Goal: Navigation & Orientation: Find specific page/section

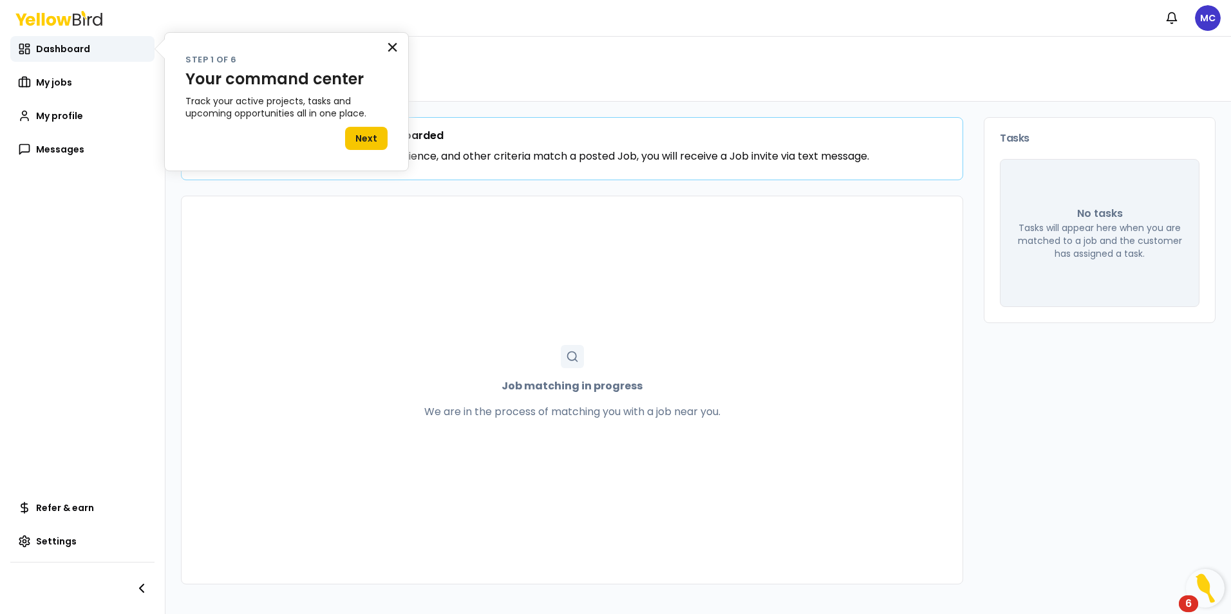
click at [393, 50] on button "×" at bounding box center [392, 47] width 12 height 21
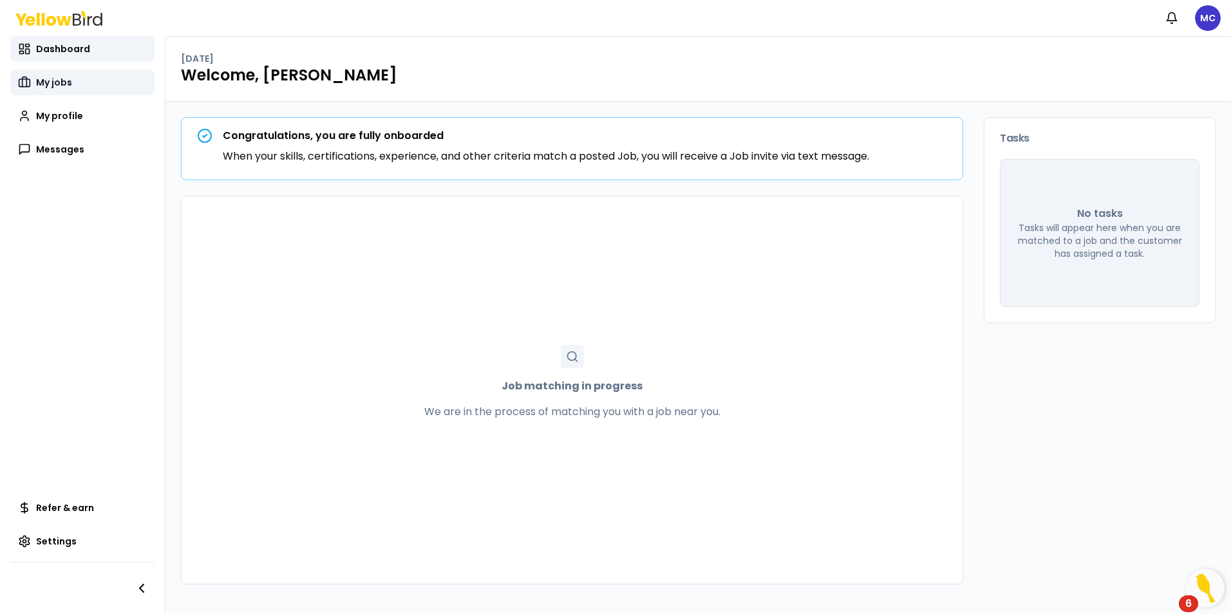
click at [61, 86] on span "My jobs" at bounding box center [54, 82] width 36 height 13
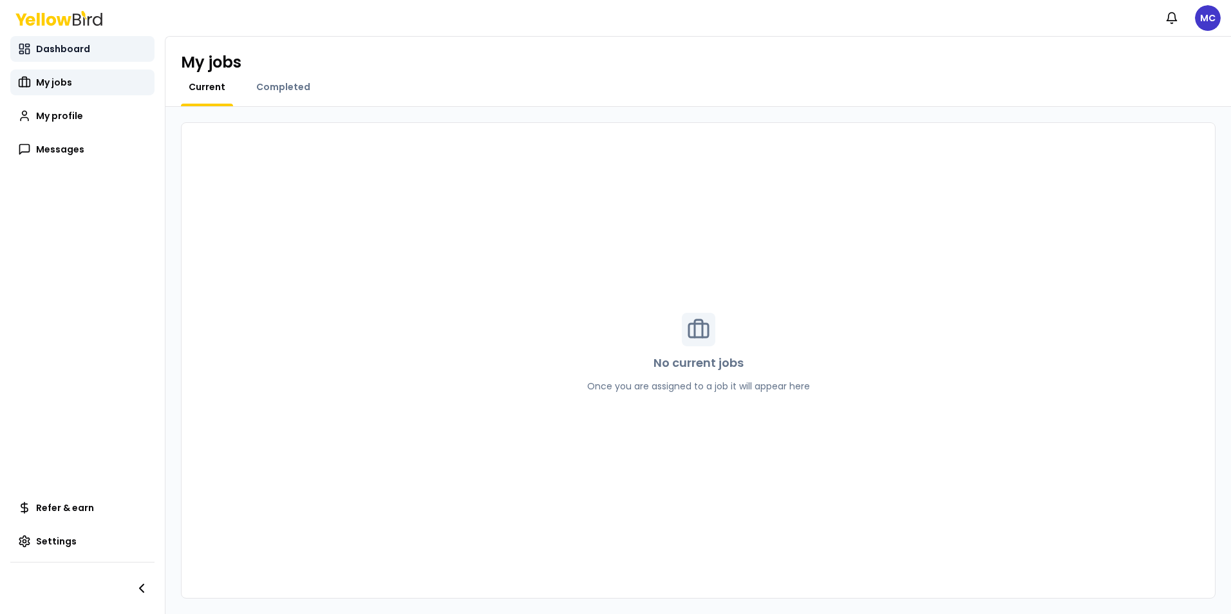
click at [75, 48] on span "Dashboard" at bounding box center [63, 48] width 54 height 13
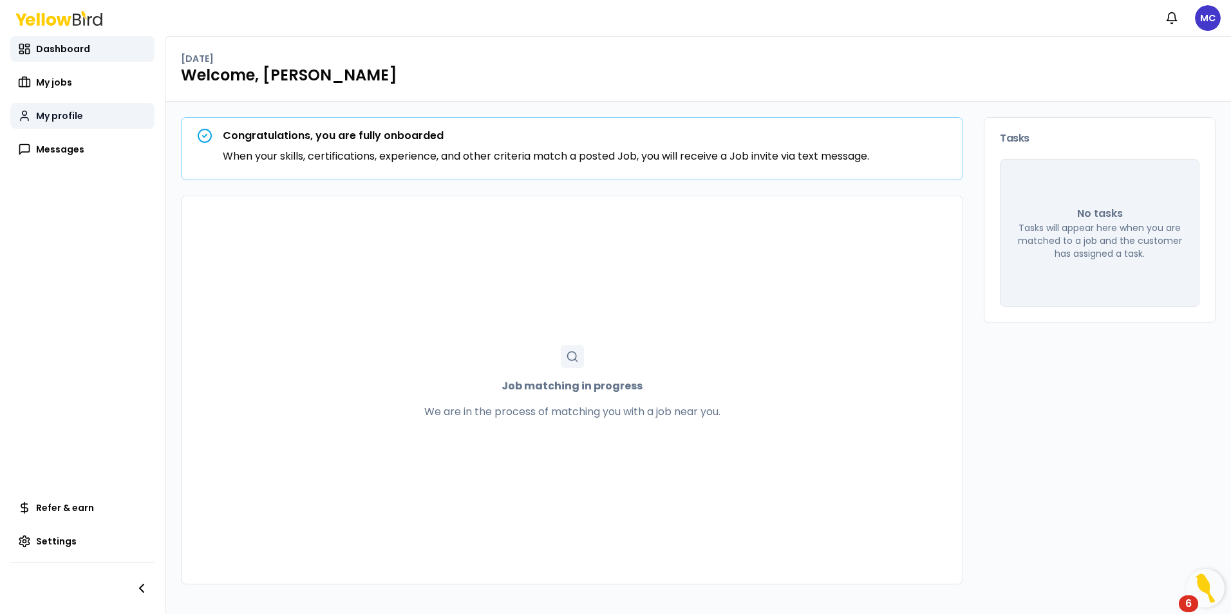
click at [52, 115] on span "My profile" at bounding box center [59, 115] width 47 height 13
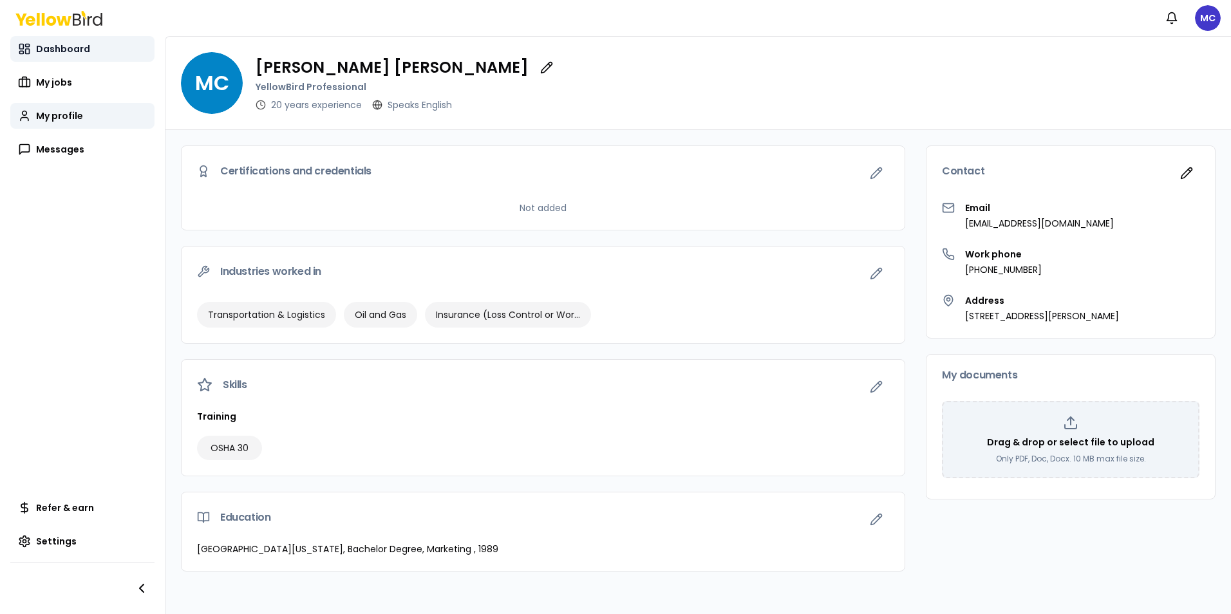
click at [78, 50] on span "Dashboard" at bounding box center [63, 48] width 54 height 13
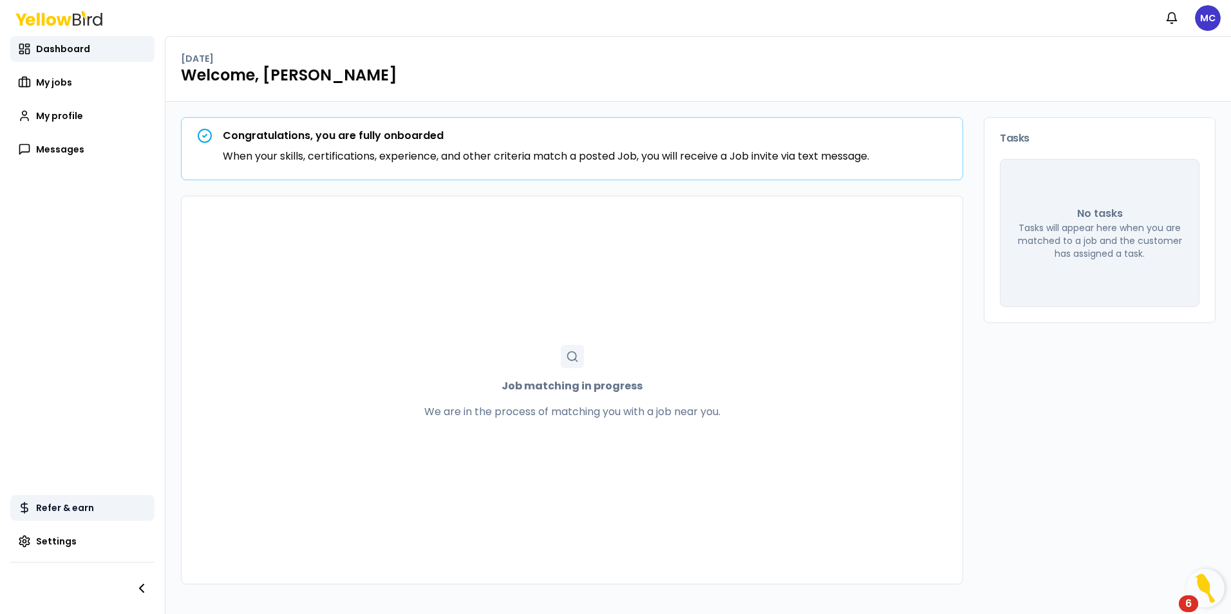
click at [75, 505] on span "Refer & earn" at bounding box center [65, 508] width 58 height 13
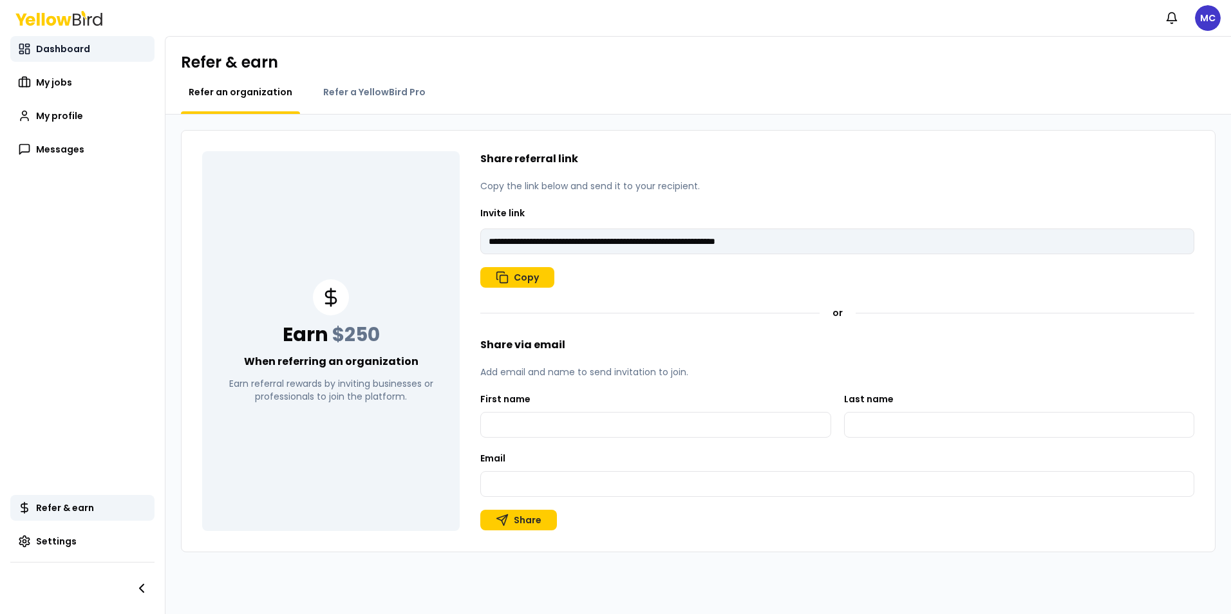
click at [82, 52] on span "Dashboard" at bounding box center [63, 48] width 54 height 13
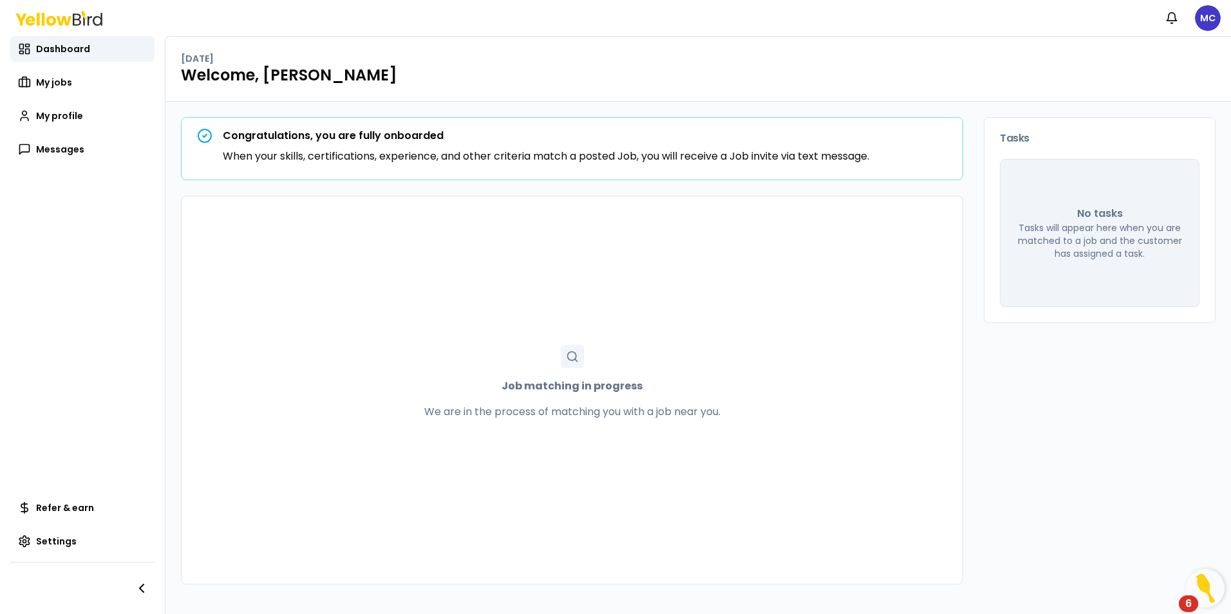
click at [57, 15] on icon at bounding box center [58, 18] width 87 height 15
